Goal: Information Seeking & Learning: Find specific fact

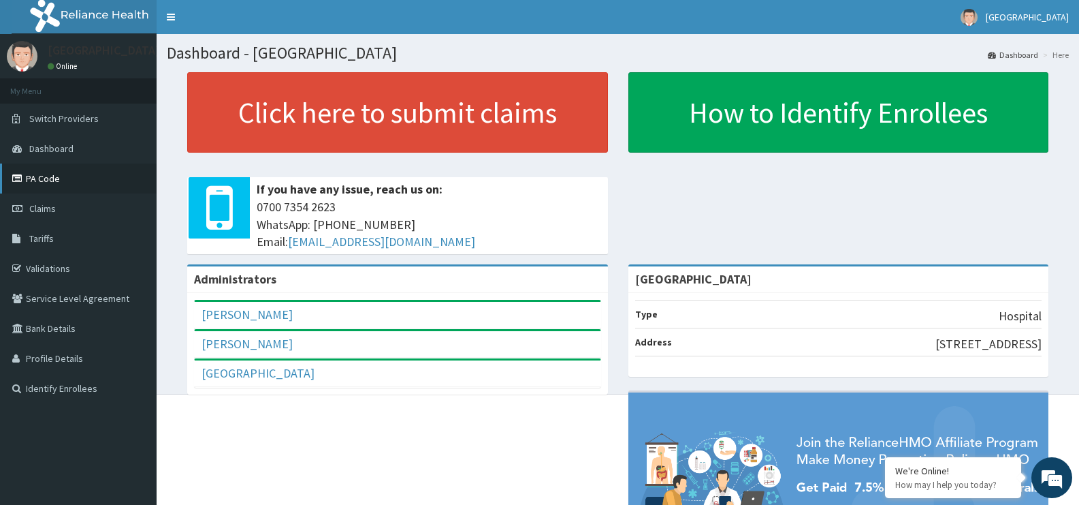
click at [36, 187] on link "PA Code" at bounding box center [78, 178] width 157 height 30
click at [45, 245] on link "Tariffs" at bounding box center [78, 238] width 157 height 30
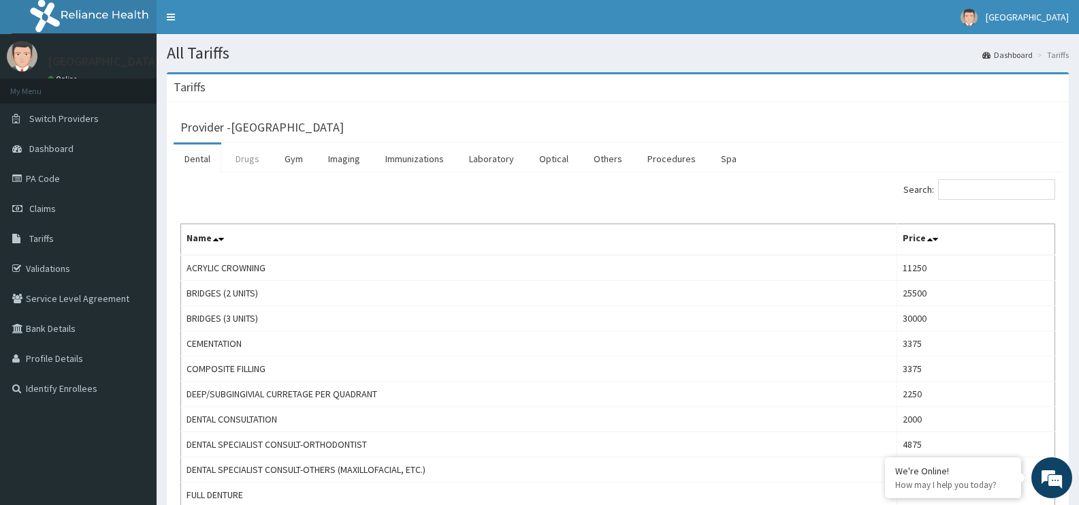
drag, startPoint x: 230, startPoint y: 162, endPoint x: 280, endPoint y: 176, distance: 51.5
click at [230, 163] on link "Drugs" at bounding box center [248, 158] width 46 height 29
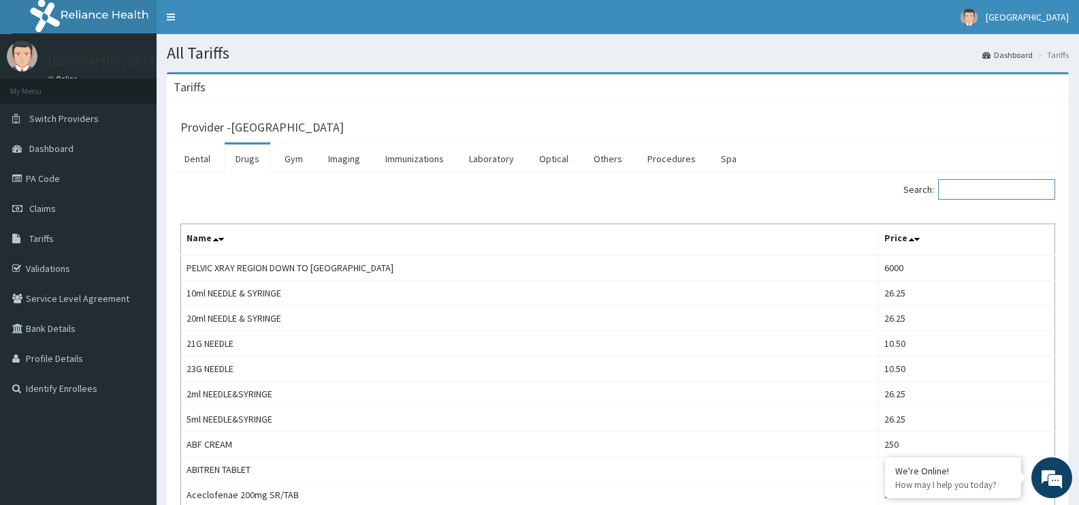
click at [995, 196] on input "Search:" at bounding box center [997, 189] width 117 height 20
paste input "[MEDICAL_DATA]"
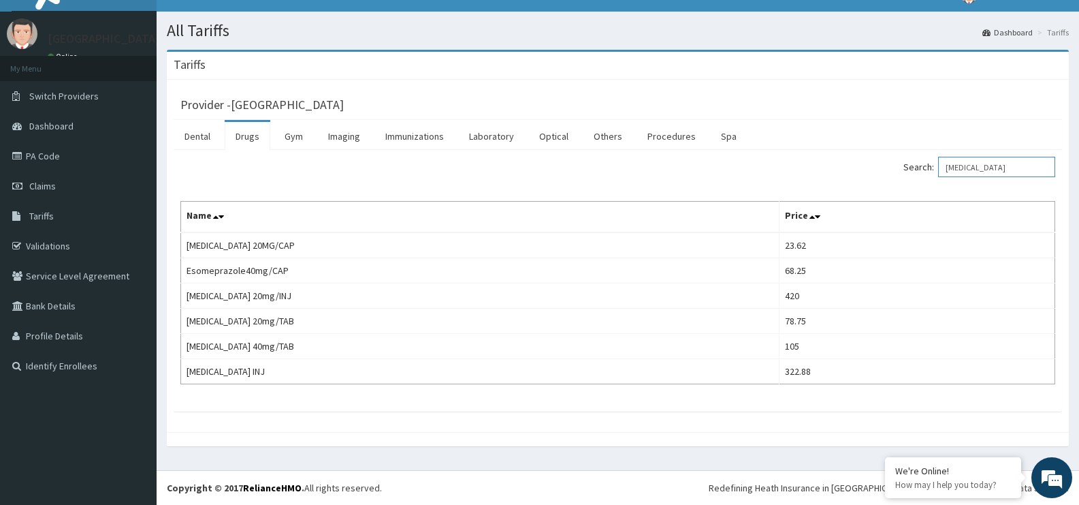
drag, startPoint x: 1007, startPoint y: 163, endPoint x: 888, endPoint y: 179, distance: 120.3
click at [888, 179] on div "Search: [MEDICAL_DATA]" at bounding box center [843, 169] width 428 height 24
paste input "Cimetidin"
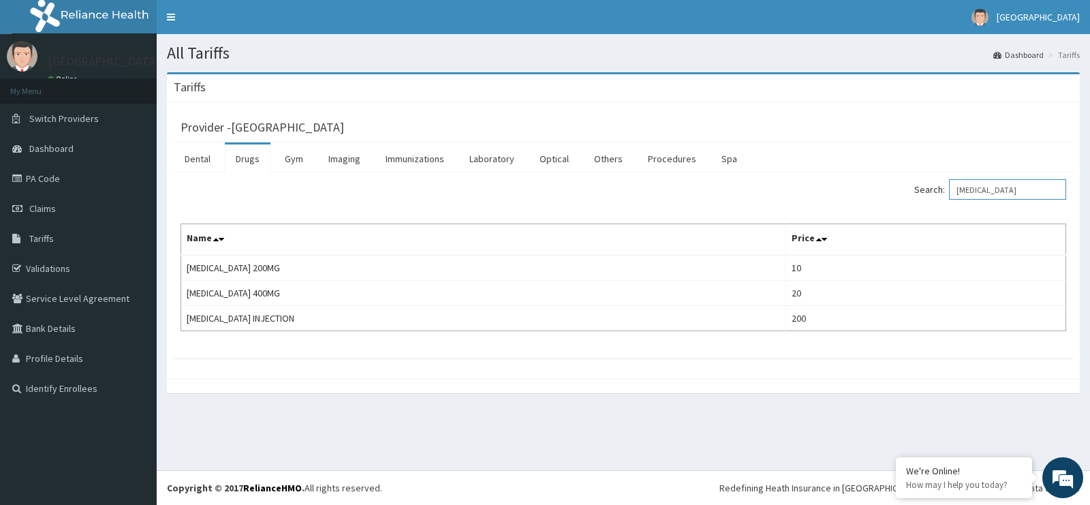
drag, startPoint x: 1035, startPoint y: 188, endPoint x: 836, endPoint y: 192, distance: 199.6
click at [836, 192] on div "Search: [MEDICAL_DATA]" at bounding box center [849, 191] width 432 height 24
paste input "pentazoc"
drag, startPoint x: 1020, startPoint y: 188, endPoint x: 837, endPoint y: 189, distance: 183.2
click at [837, 189] on div "Search: [MEDICAL_DATA]" at bounding box center [849, 191] width 432 height 24
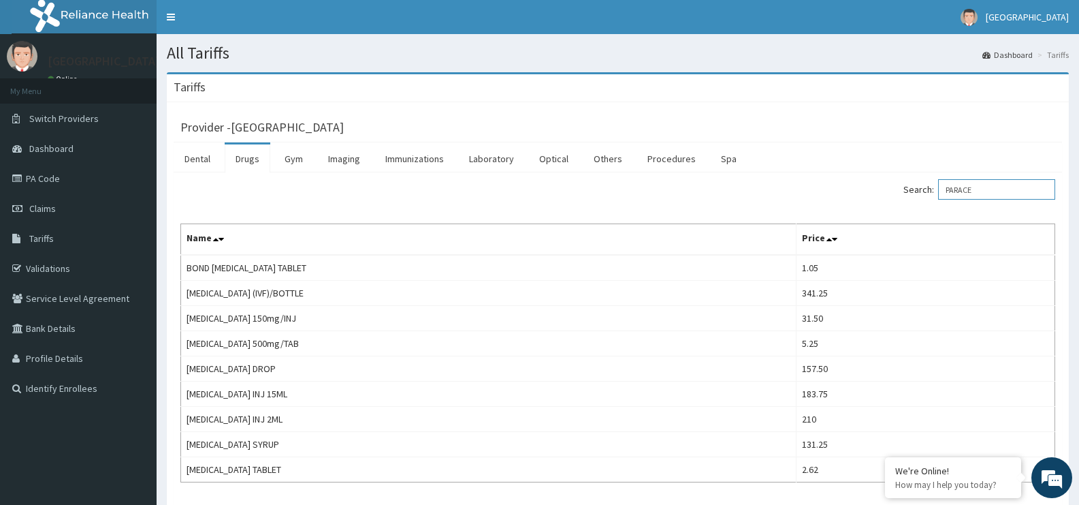
drag, startPoint x: 994, startPoint y: 187, endPoint x: 897, endPoint y: 193, distance: 97.6
click at [897, 193] on div "Search: PARACE" at bounding box center [843, 191] width 428 height 24
paste input "[MEDICAL_DATA]"
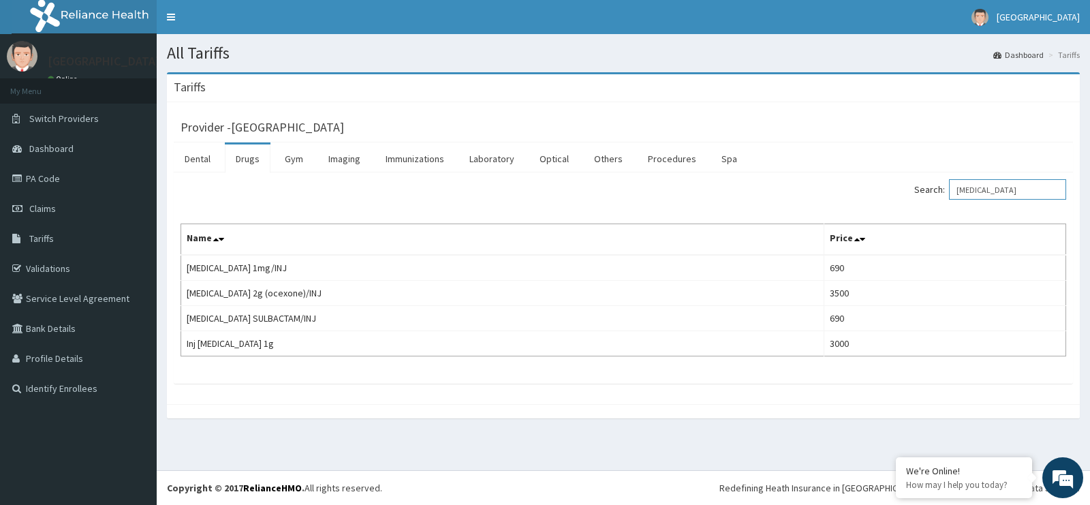
drag, startPoint x: 1015, startPoint y: 192, endPoint x: 868, endPoint y: 213, distance: 148.6
click at [868, 213] on div "Search: [MEDICAL_DATA] Name Price [MEDICAL_DATA] 1mg/INJ 690 [MEDICAL_DATA] 2g …" at bounding box center [622, 267] width 885 height 177
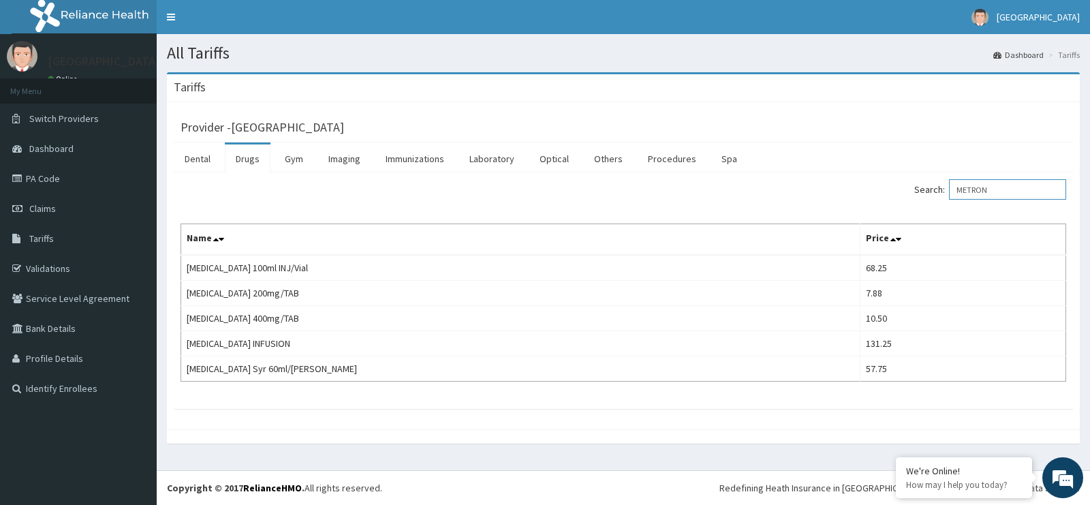
drag, startPoint x: 1002, startPoint y: 191, endPoint x: 903, endPoint y: 191, distance: 98.8
click at [903, 191] on div "Search: METRON" at bounding box center [849, 191] width 432 height 24
drag, startPoint x: 953, startPoint y: 187, endPoint x: 966, endPoint y: 186, distance: 13.0
paste input "[MEDICAL_DATA]"
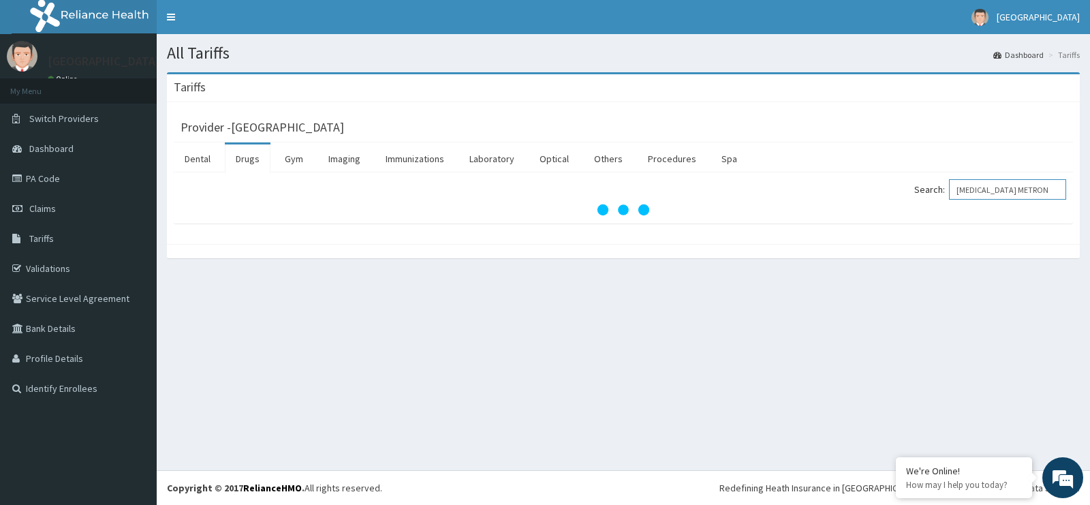
drag, startPoint x: 992, startPoint y: 189, endPoint x: 1032, endPoint y: 189, distance: 40.2
click at [1032, 189] on input "[MEDICAL_DATA] METRON" at bounding box center [1007, 189] width 117 height 20
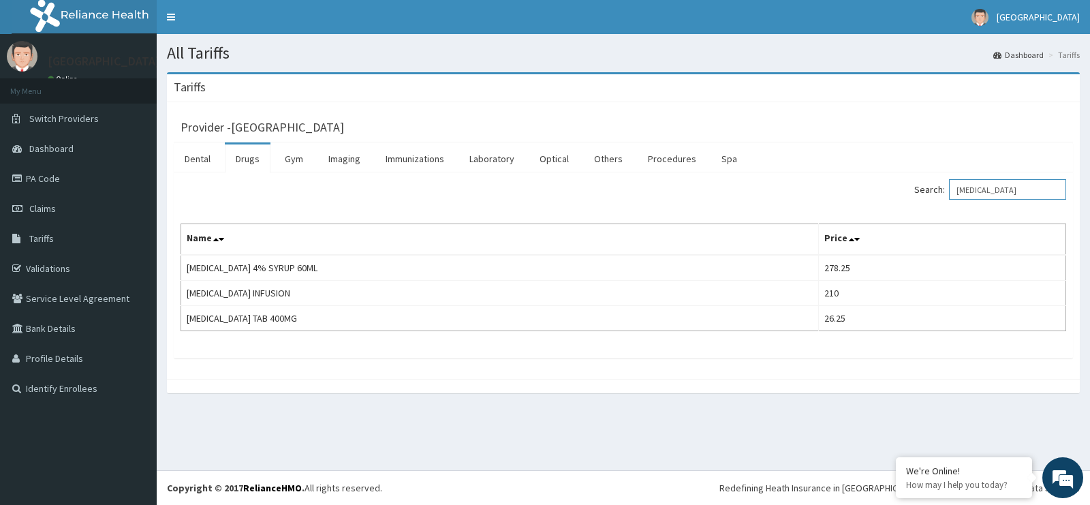
drag, startPoint x: 1000, startPoint y: 190, endPoint x: 913, endPoint y: 195, distance: 87.3
click at [913, 195] on div "Search: [MEDICAL_DATA]" at bounding box center [849, 191] width 432 height 24
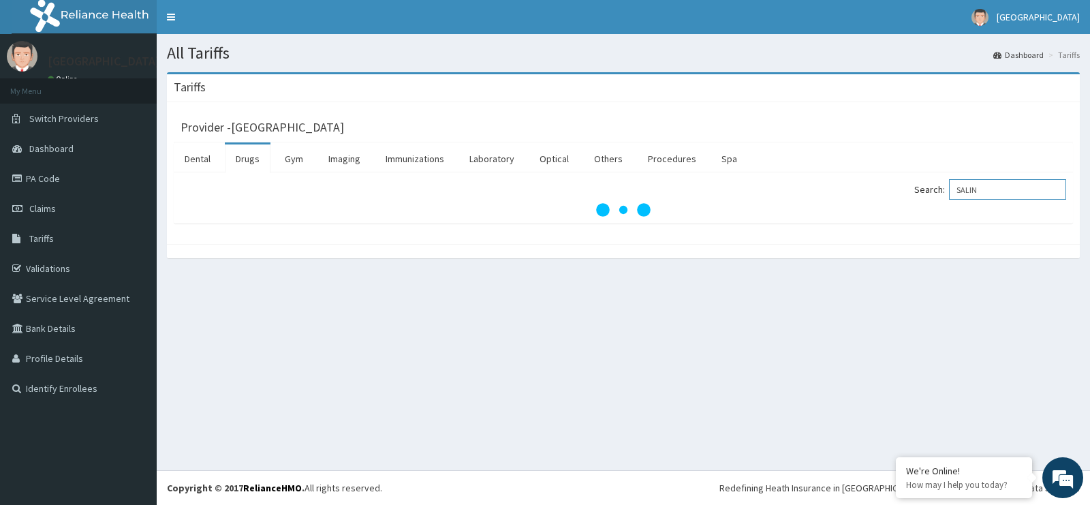
type input "SALIN"
click at [247, 355] on div "All Tariffs Dashboard Tariffs [GEOGRAPHIC_DATA] Provider - [GEOGRAPHIC_DATA] De…" at bounding box center [623, 252] width 933 height 436
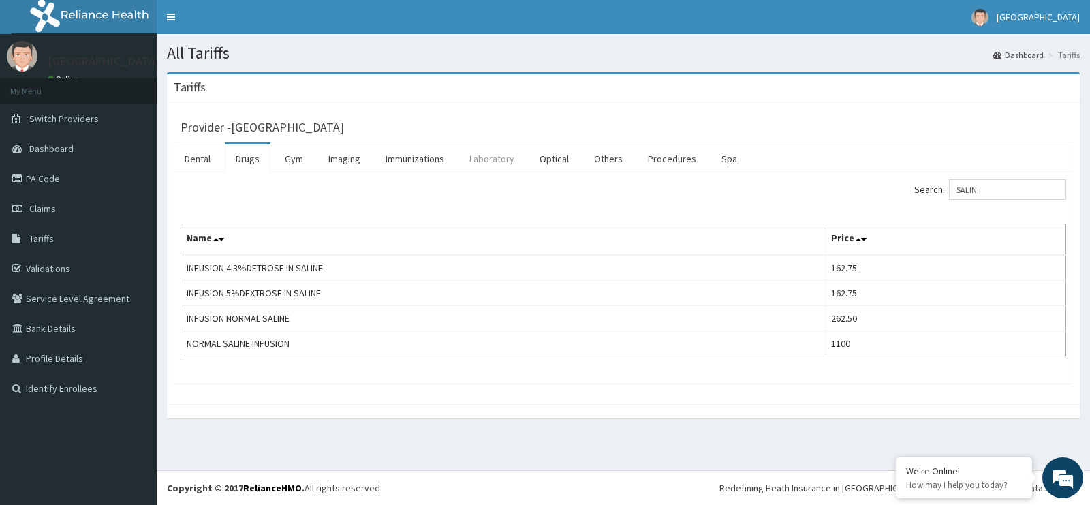
click at [482, 165] on link "Laboratory" at bounding box center [491, 158] width 67 height 29
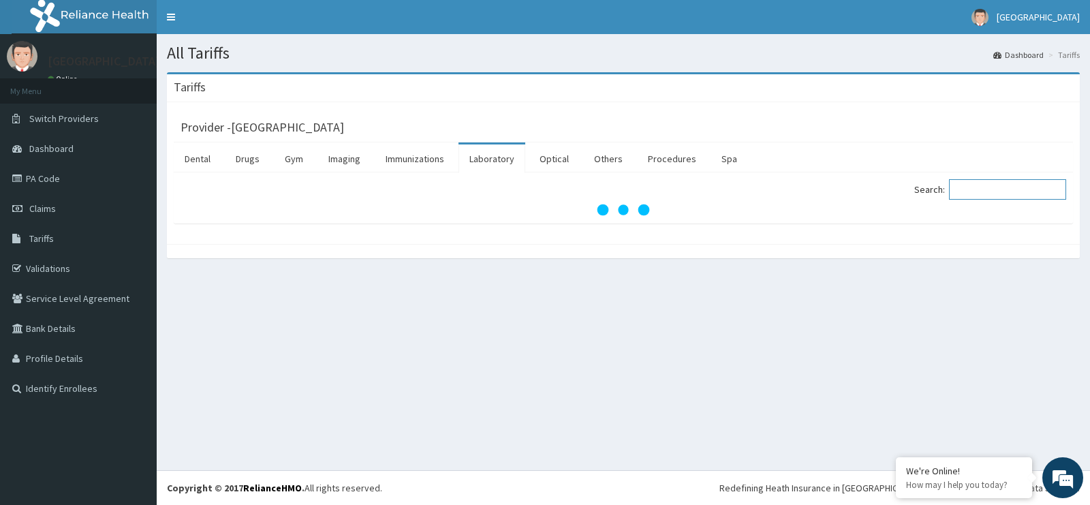
click at [992, 193] on input "Search:" at bounding box center [1007, 189] width 117 height 20
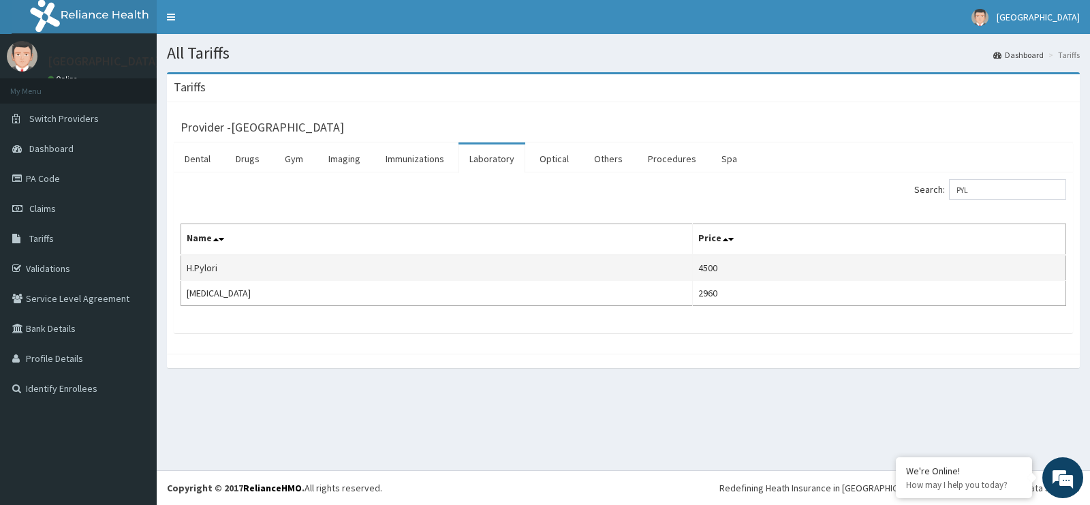
click at [195, 264] on td "H.Pylori" at bounding box center [436, 268] width 511 height 26
copy td "H.Pylori"
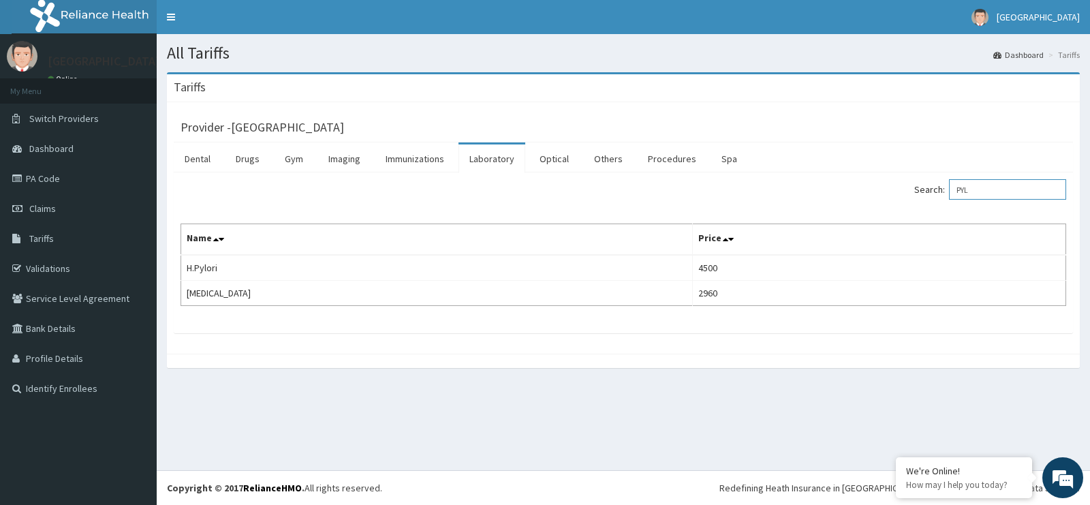
drag, startPoint x: 1011, startPoint y: 185, endPoint x: 912, endPoint y: 195, distance: 99.2
click at [912, 195] on div "Search: PYL" at bounding box center [849, 191] width 432 height 24
click at [1012, 191] on input "MP" at bounding box center [1007, 189] width 117 height 20
paste input "Amylase"
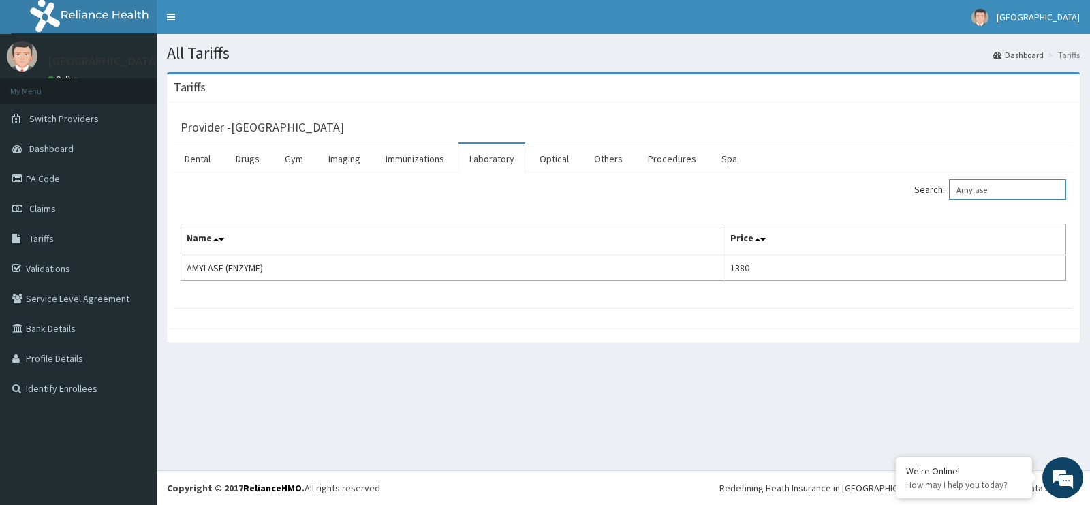
click at [1038, 197] on input "Amylase" at bounding box center [1007, 189] width 117 height 20
click at [1006, 186] on input "SERUM" at bounding box center [1007, 189] width 117 height 20
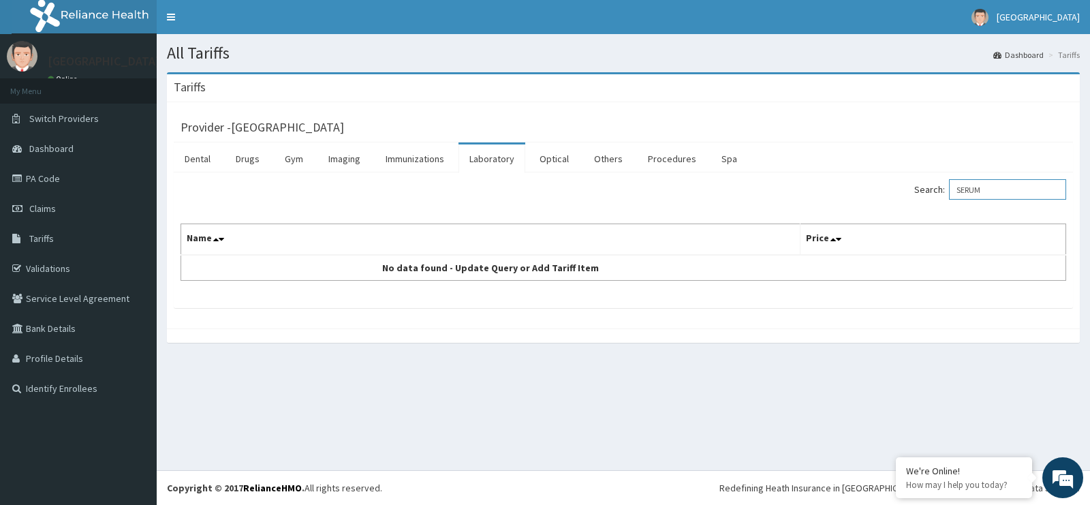
paste input "erum"
type input "Serum"
click at [672, 158] on link "Procedures" at bounding box center [672, 158] width 70 height 29
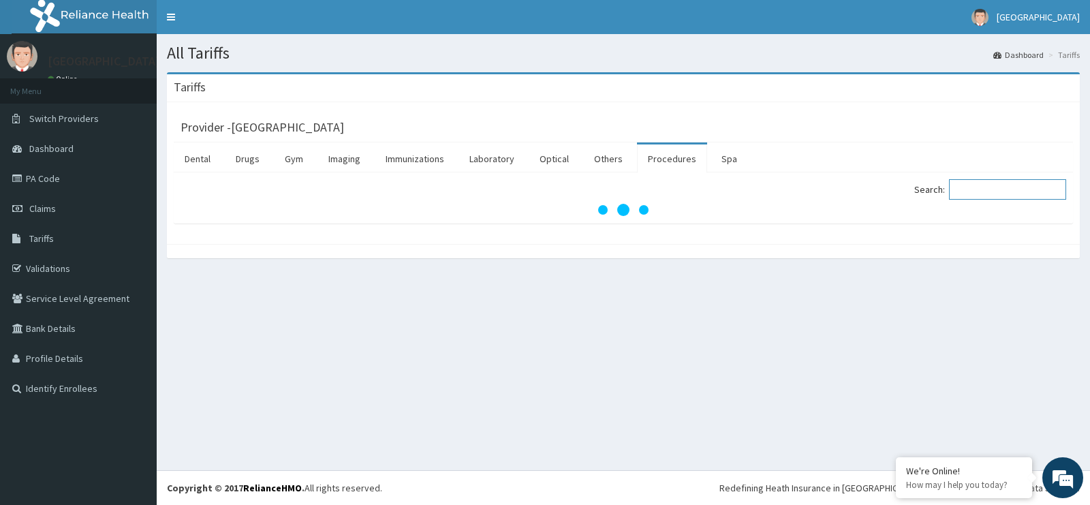
click at [995, 189] on input "Search:" at bounding box center [1007, 189] width 117 height 20
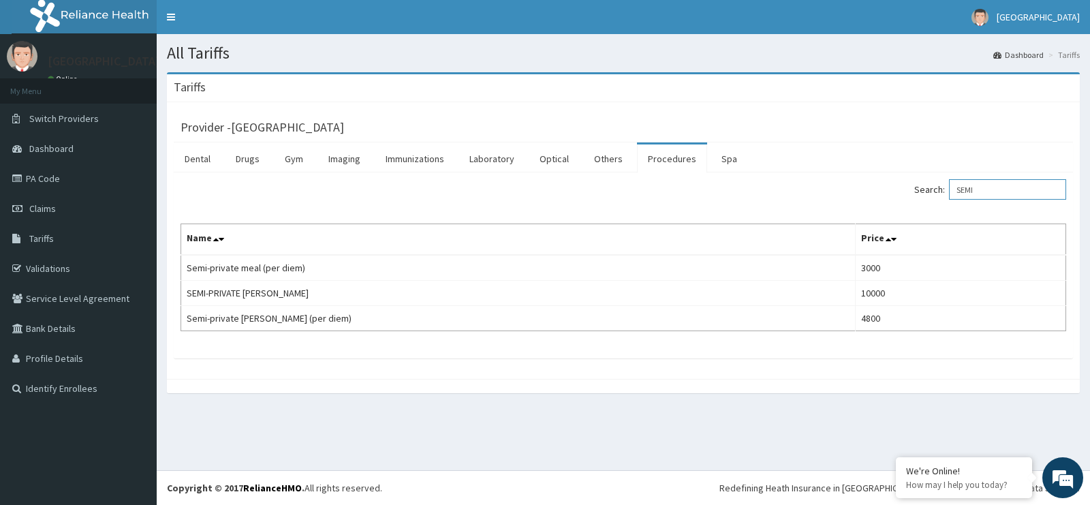
type input "SEMI"
